Goal: Task Accomplishment & Management: Manage account settings

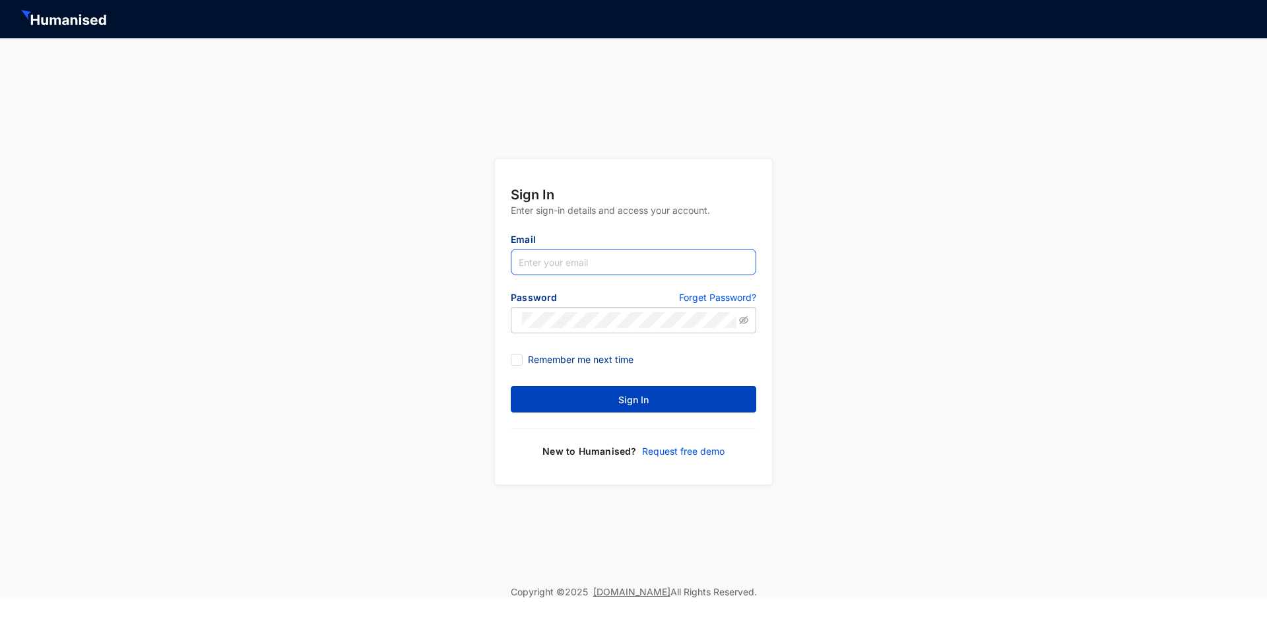
type input "[EMAIL_ADDRESS][DOMAIN_NAME]"
click at [709, 398] on button "Sign In" at bounding box center [633, 399] width 245 height 26
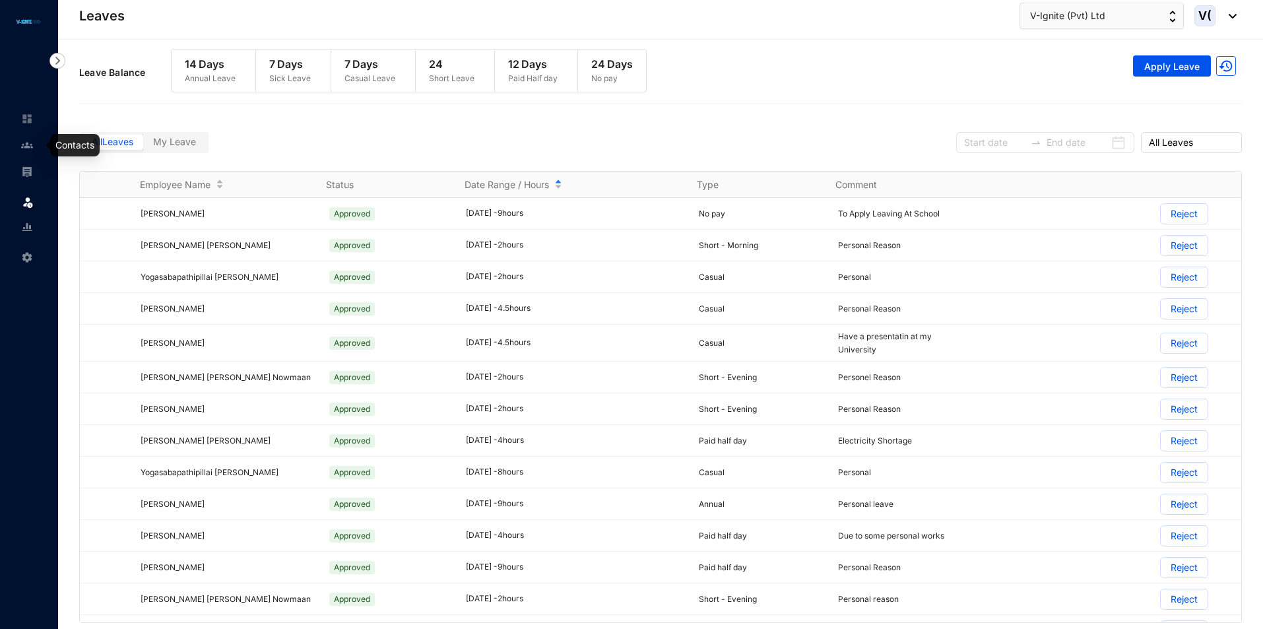
click at [24, 146] on img at bounding box center [27, 145] width 12 height 12
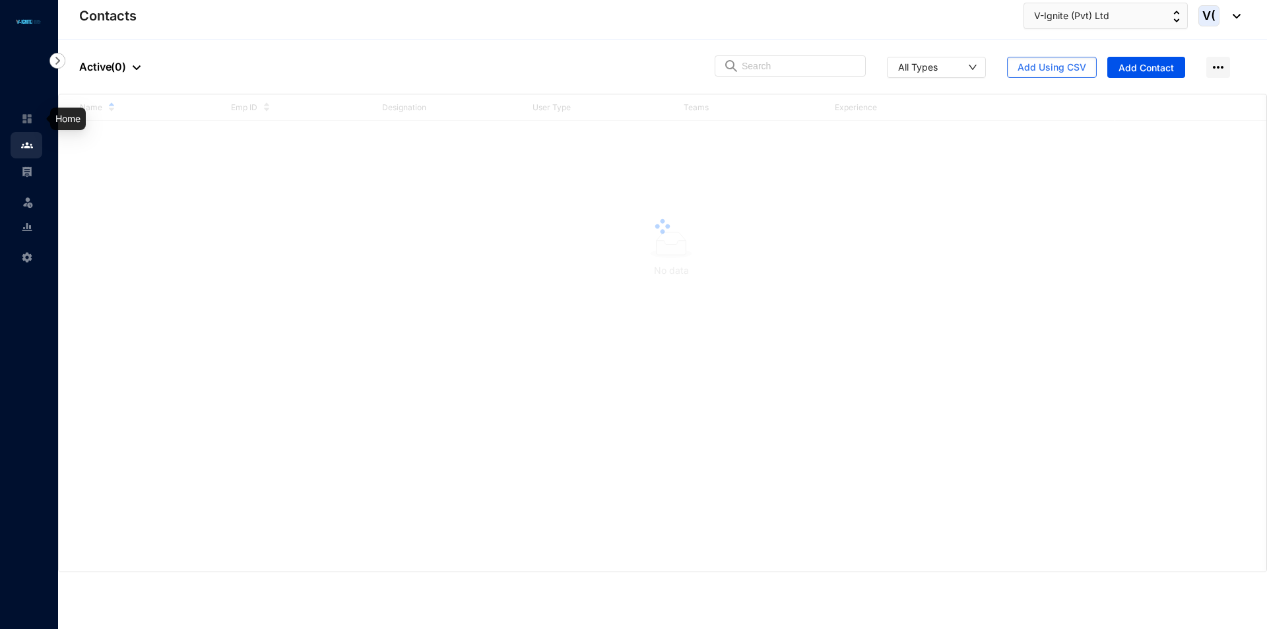
click at [31, 113] on img at bounding box center [27, 119] width 12 height 12
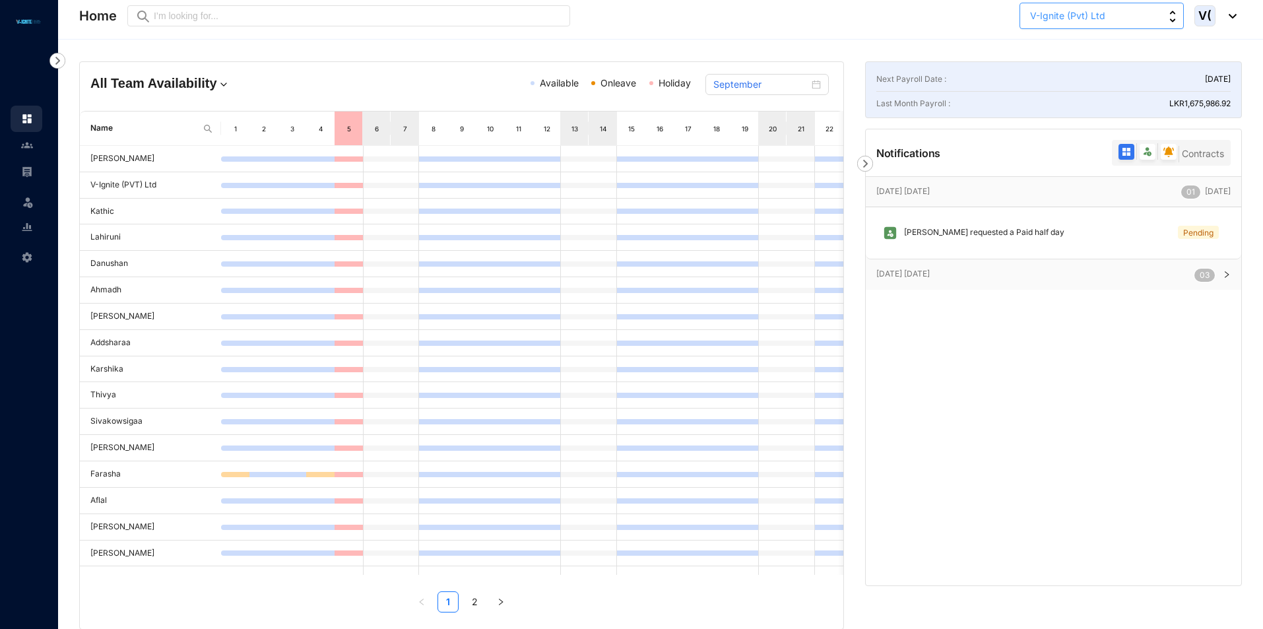
click at [1122, 27] on button "V-Ignite (Pvt) Ltd" at bounding box center [1101, 16] width 164 height 26
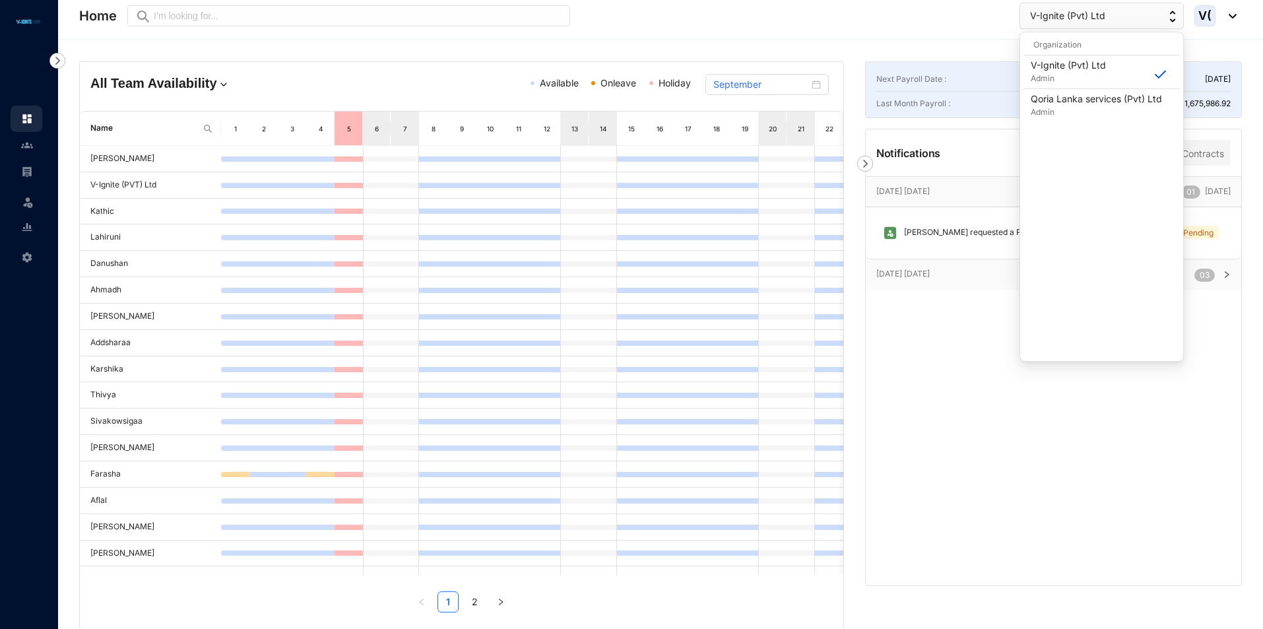
click at [1231, 19] on div "V(" at bounding box center [1215, 15] width 42 height 21
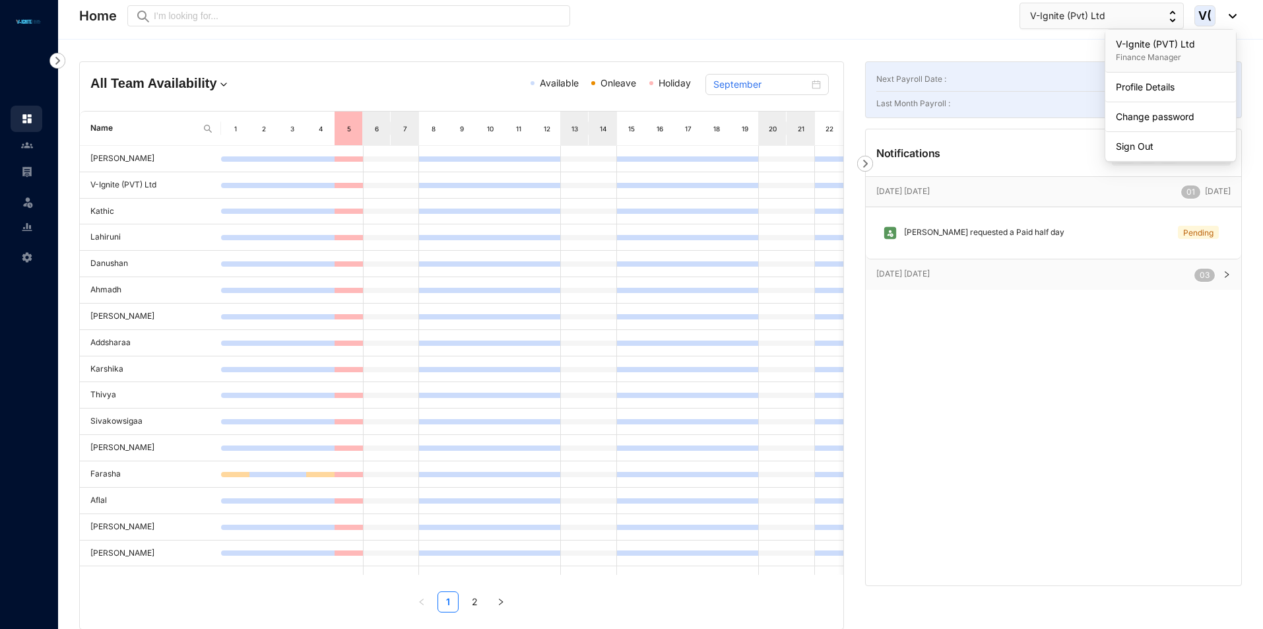
click at [833, 38] on header "Home Preview V-Ignite (Pvt) Ltd V(" at bounding box center [660, 20] width 1205 height 40
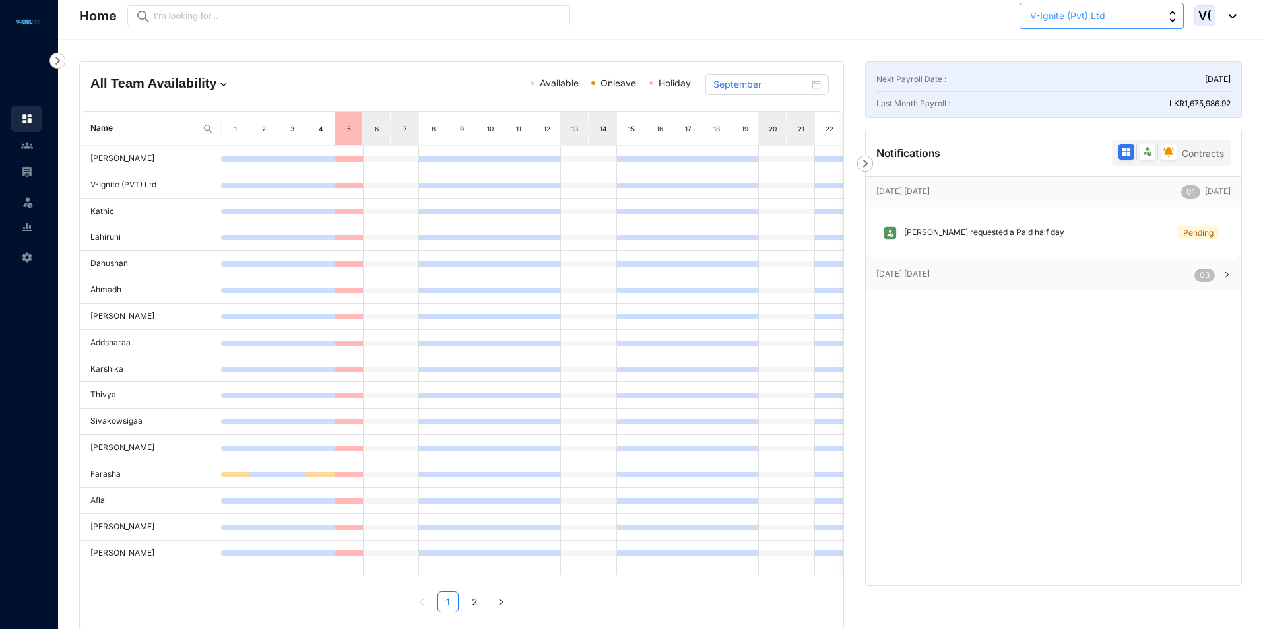
click at [1181, 16] on button "V-Ignite (Pvt) Ltd" at bounding box center [1101, 16] width 164 height 26
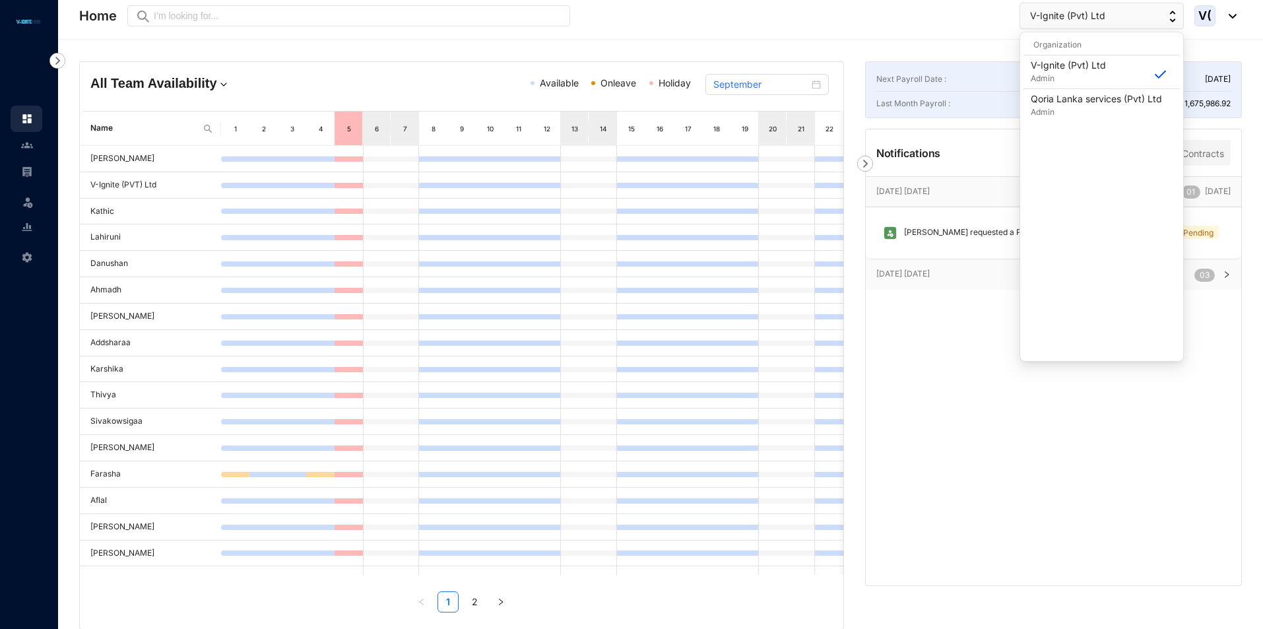
click at [948, 19] on div "Home Preview V-Ignite (Pvt) Ltd V(" at bounding box center [657, 16] width 1157 height 26
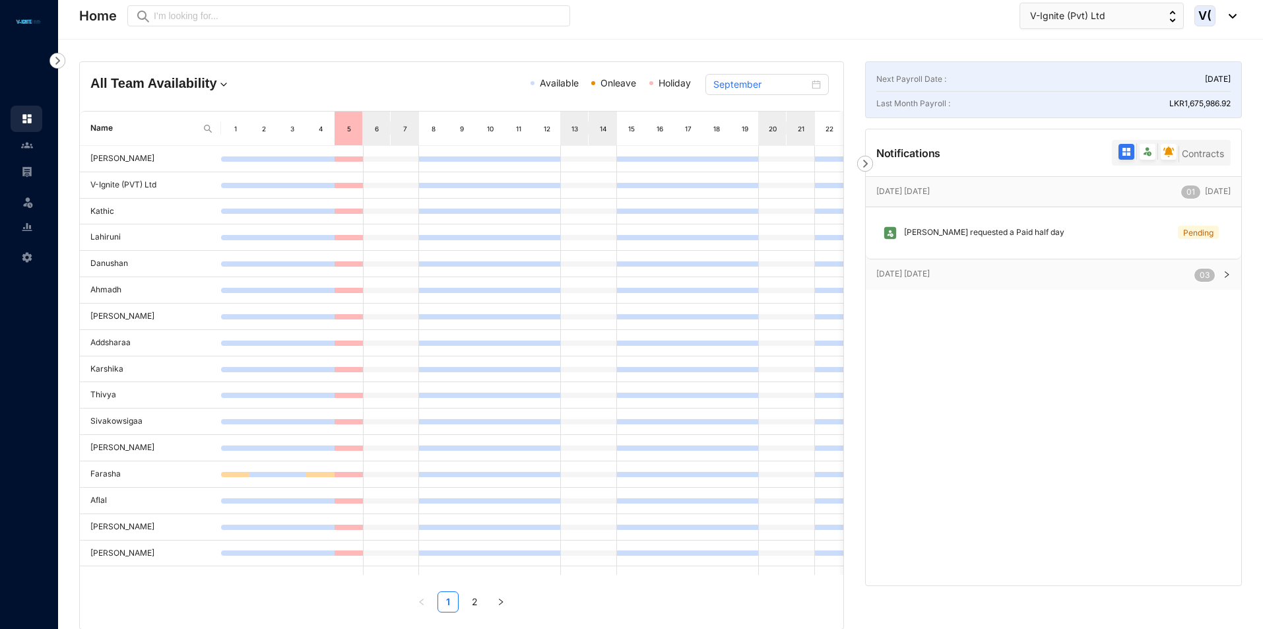
click at [1229, 15] on img at bounding box center [1229, 16] width 15 height 5
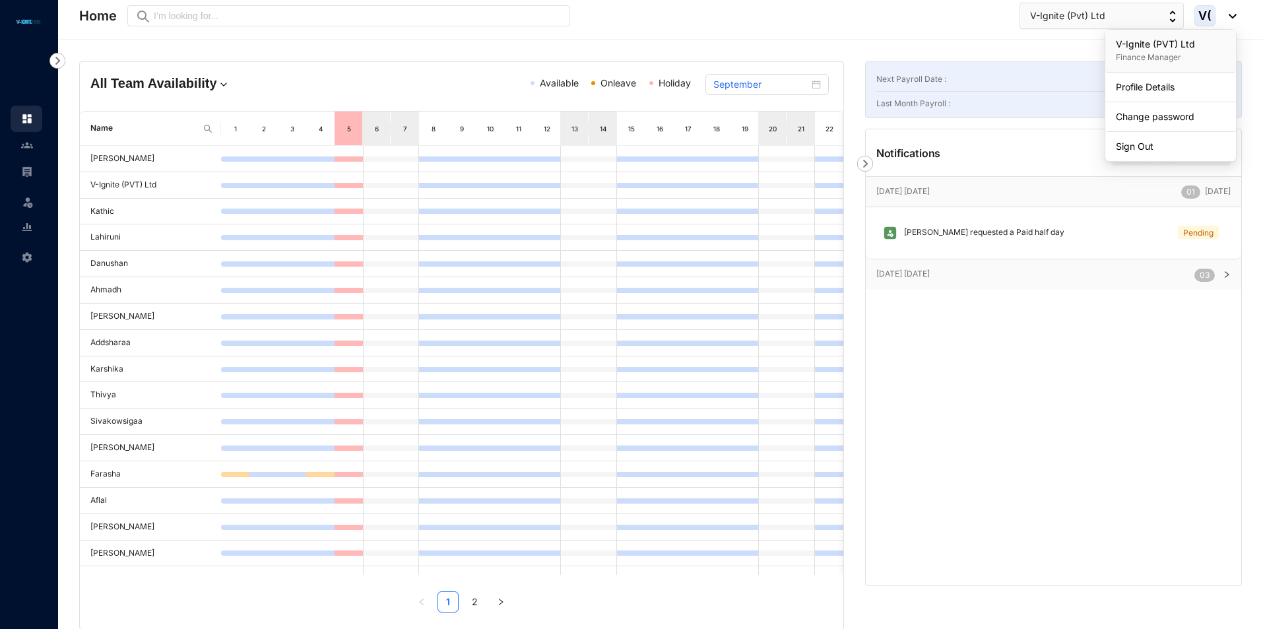
click at [943, 27] on div "Home Preview V-Ignite (Pvt) Ltd V(" at bounding box center [657, 16] width 1157 height 26
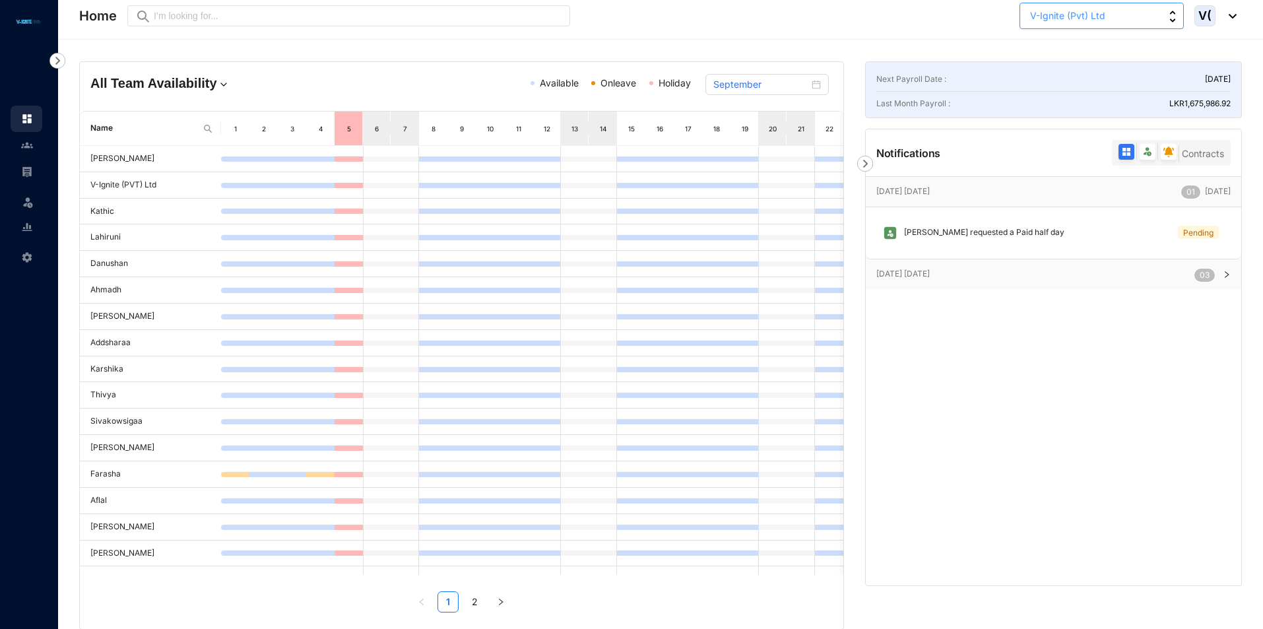
click at [1126, 3] on button "V-Ignite (Pvt) Ltd" at bounding box center [1101, 16] width 164 height 26
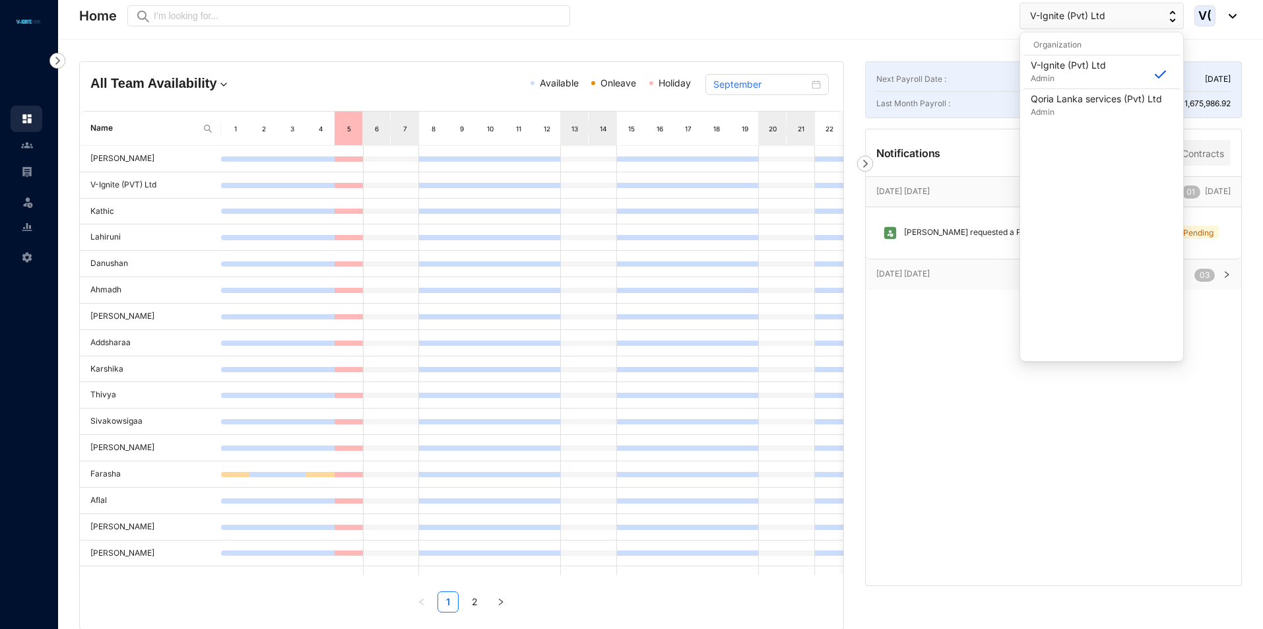
click at [1219, 16] on div "V(" at bounding box center [1215, 15] width 42 height 21
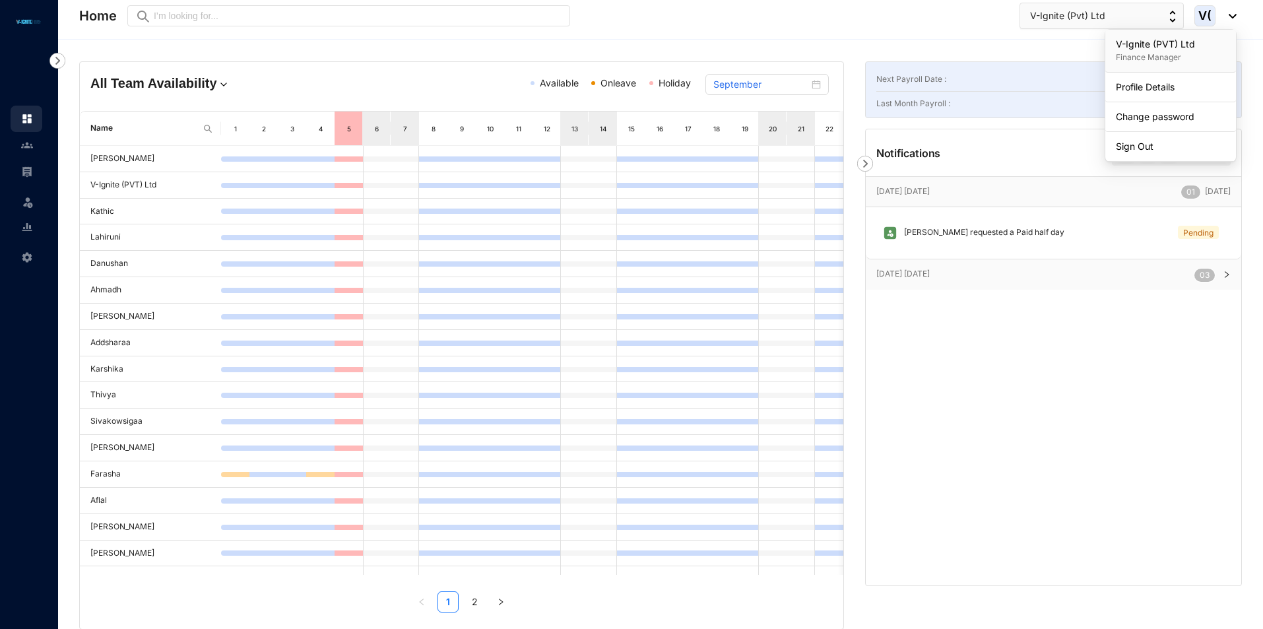
click at [1236, 20] on div "V(" at bounding box center [1215, 15] width 42 height 21
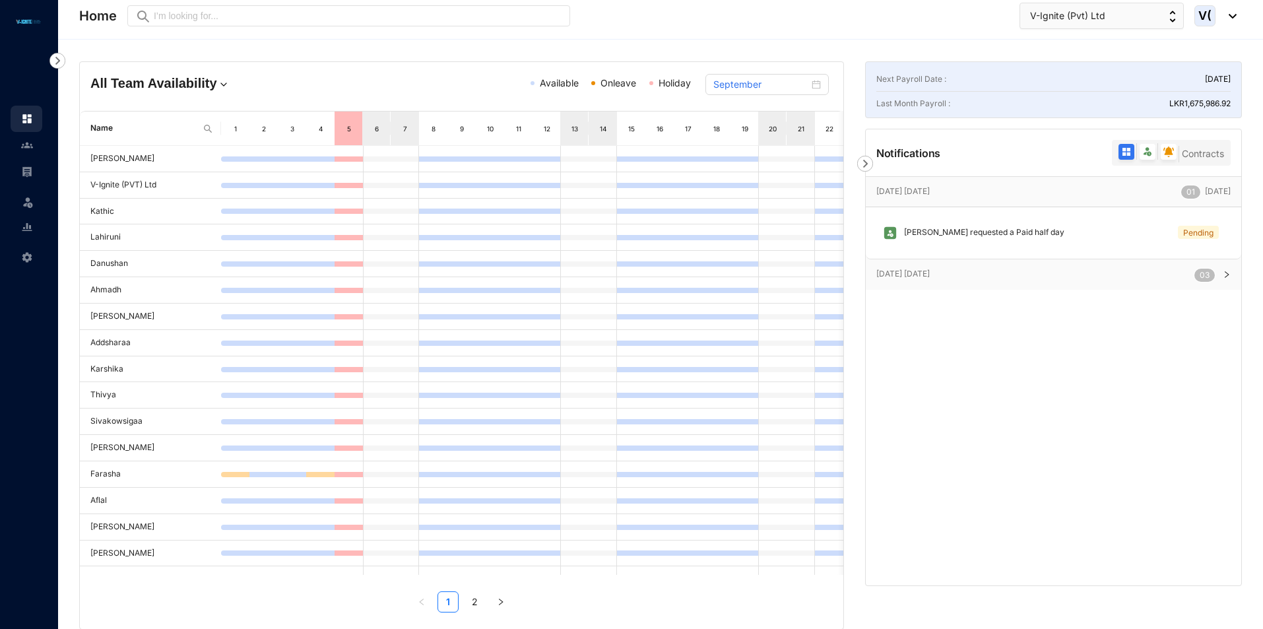
click at [1236, 14] on img at bounding box center [1229, 16] width 15 height 5
